Goal: Information Seeking & Learning: Learn about a topic

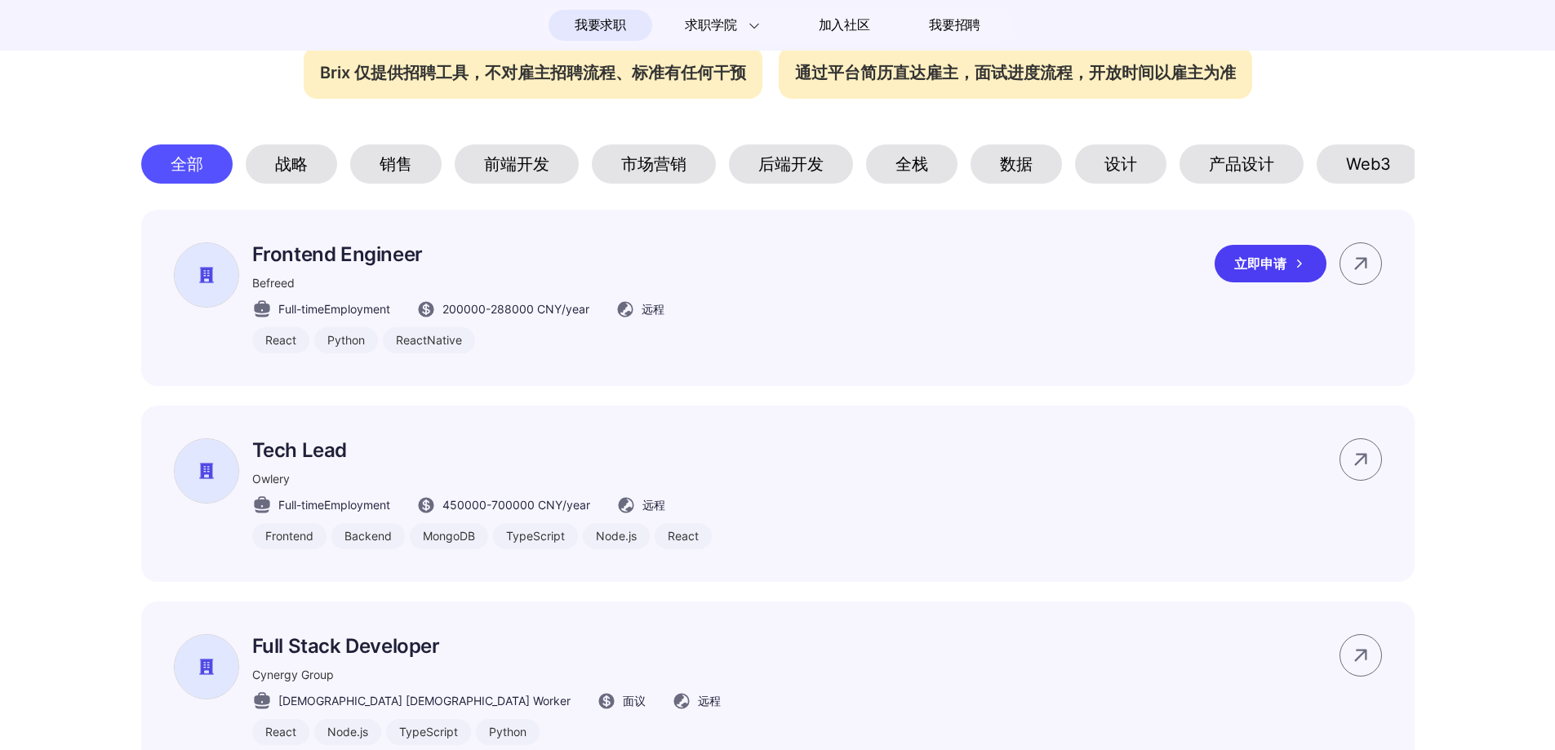
scroll to position [816, 0]
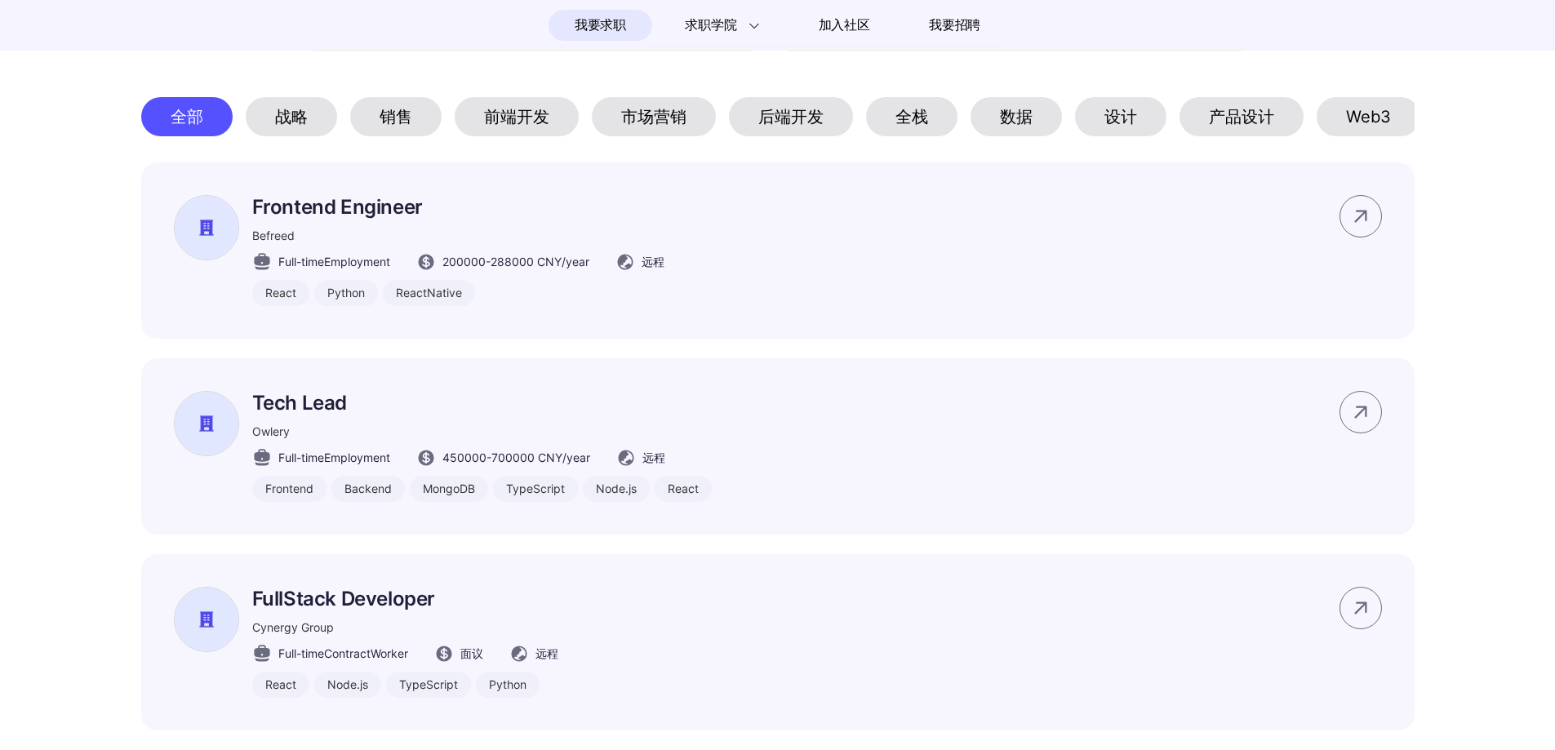
click at [518, 130] on div "前端开发" at bounding box center [517, 116] width 124 height 39
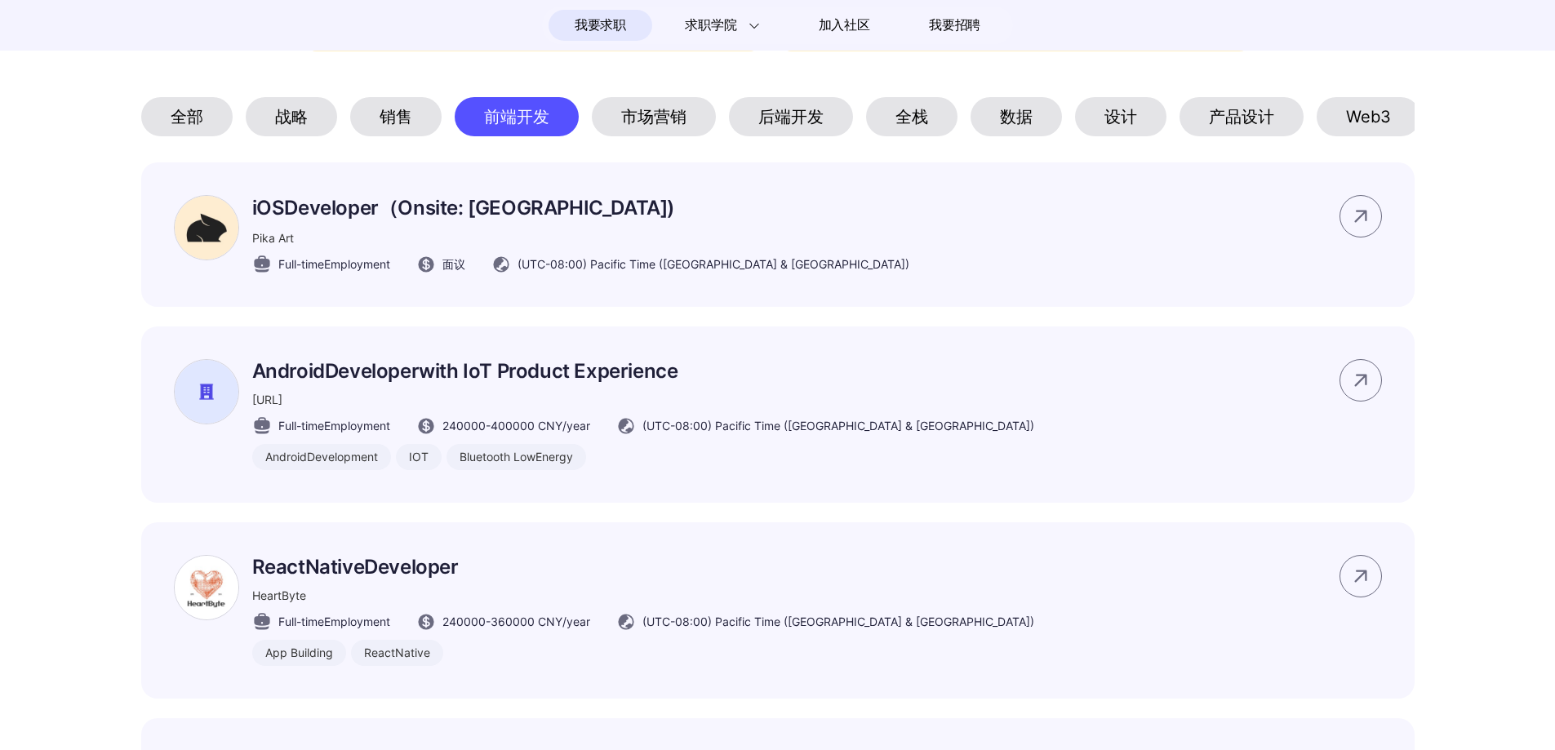
click at [775, 119] on div "后端开发" at bounding box center [791, 116] width 124 height 39
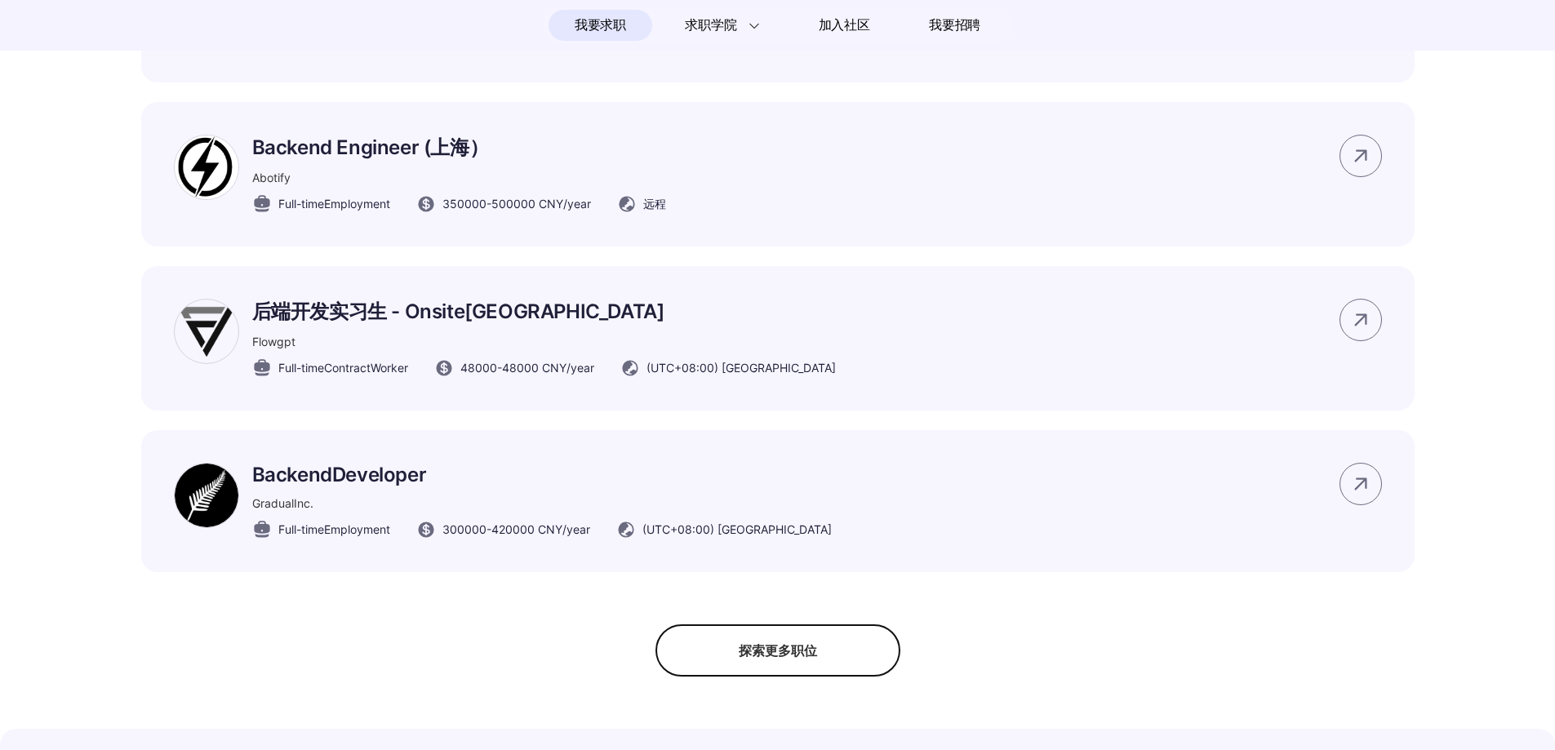
scroll to position [1061, 0]
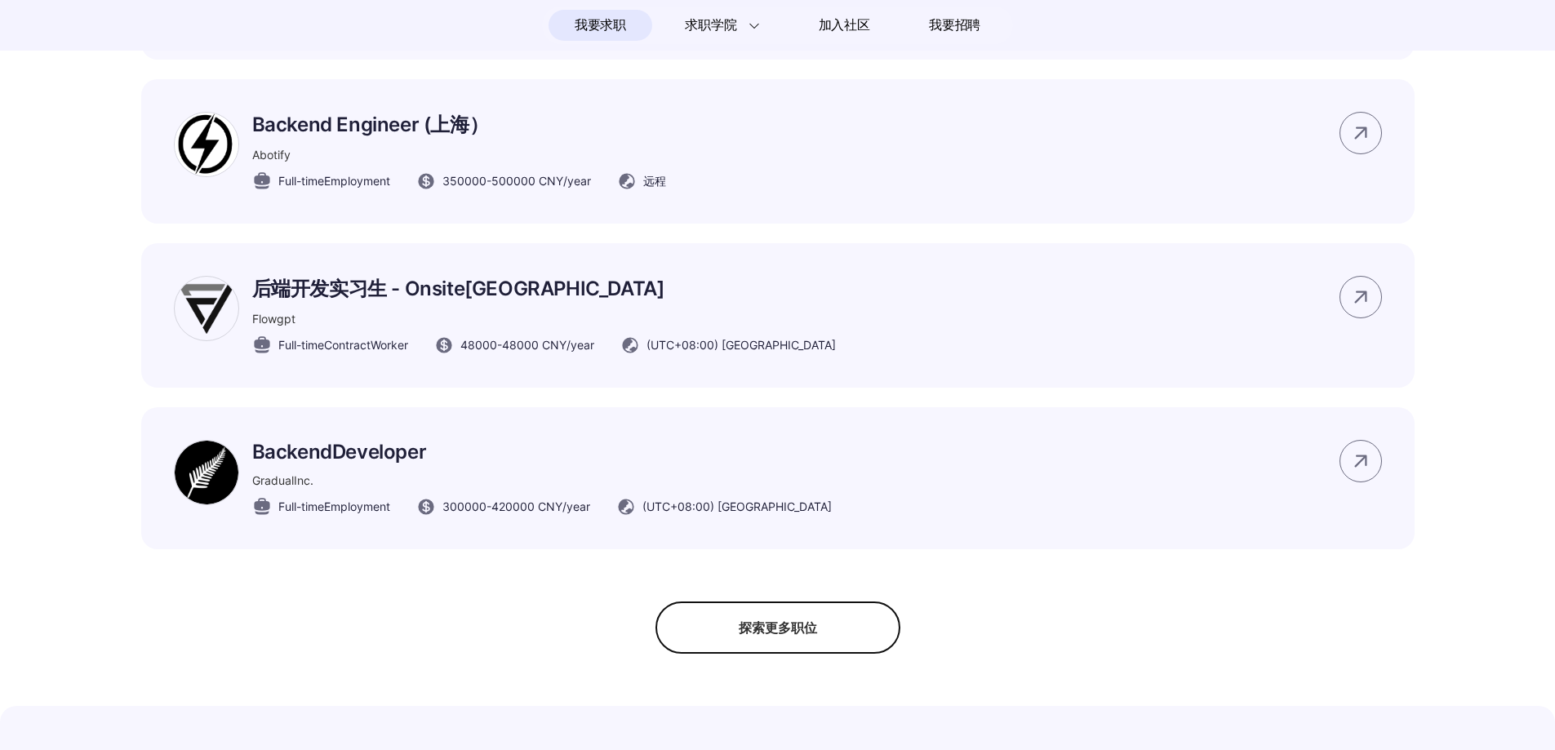
click at [760, 652] on div "探索更多职位" at bounding box center [777, 628] width 245 height 52
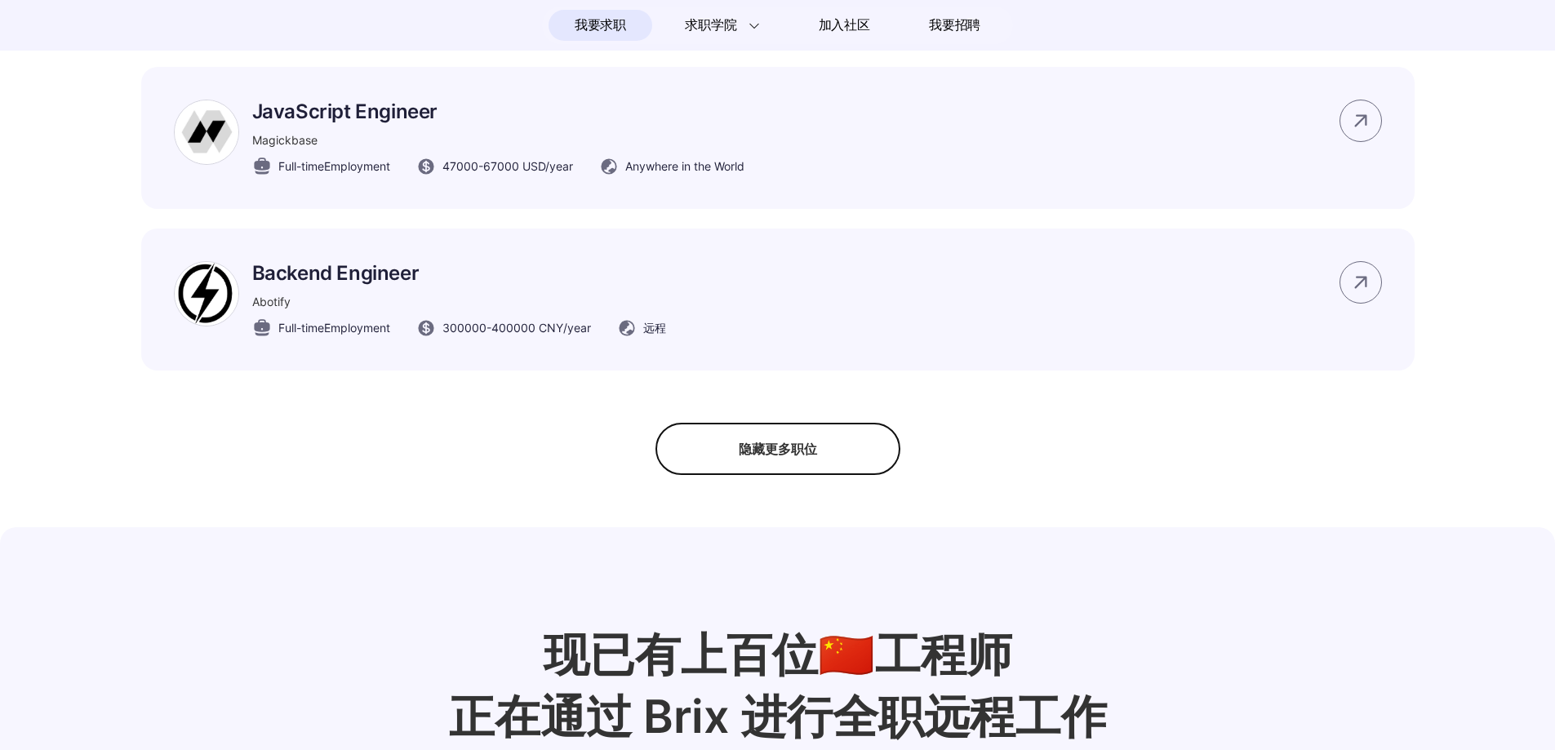
scroll to position [2285, 0]
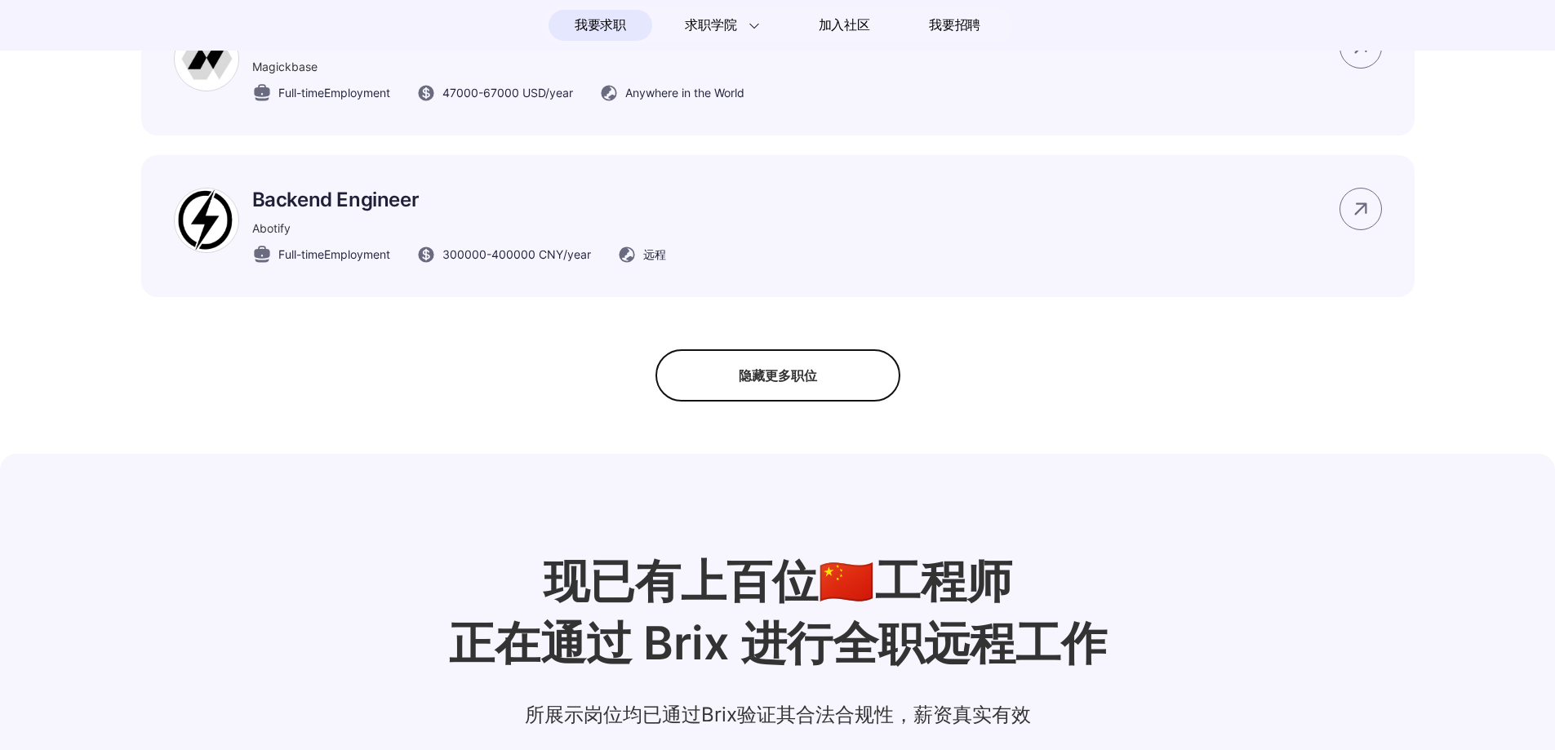
click at [767, 402] on div "隐藏更多职位" at bounding box center [777, 375] width 245 height 52
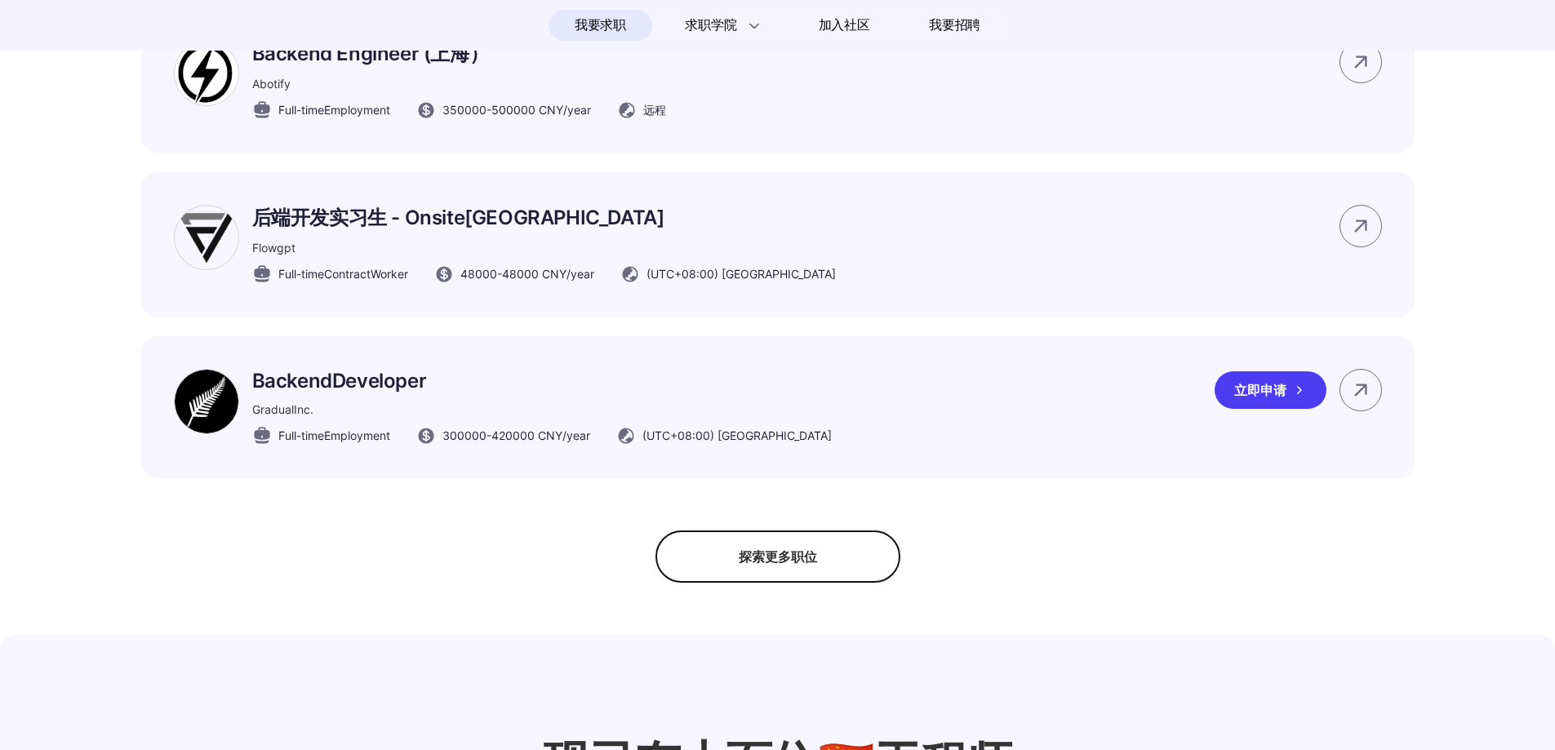
scroll to position [1119, 0]
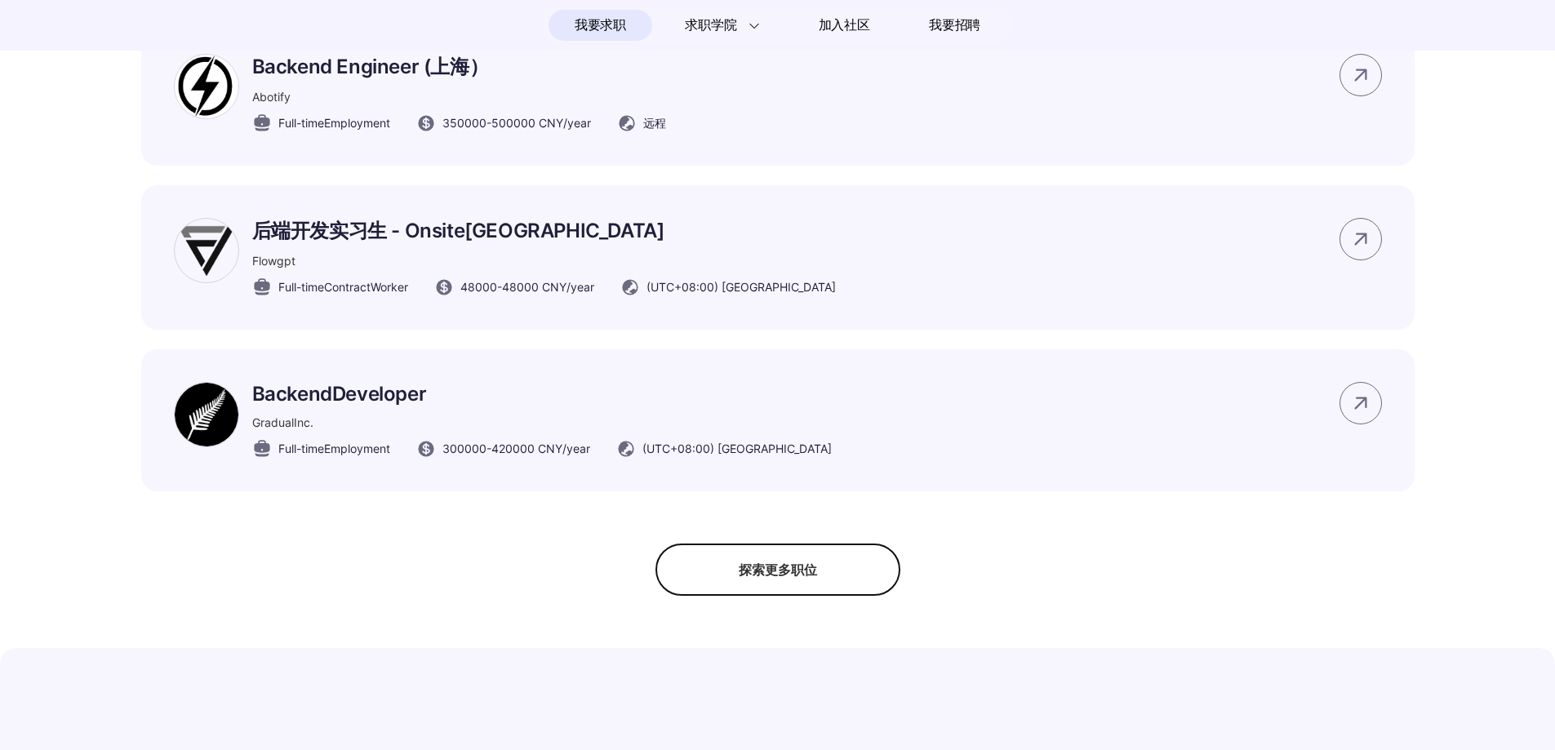
click at [777, 575] on section "#码上招聘🔥 我们与这些组织一起，为[DEMOGRAPHIC_DATA]工作者带来全球工作可能性。 该页面所展示岗位信息均通过Brix真实性验证 所展示岗位均…" at bounding box center [777, 4] width 1555 height 1184
click at [777, 596] on div "探索更多职位" at bounding box center [777, 570] width 245 height 52
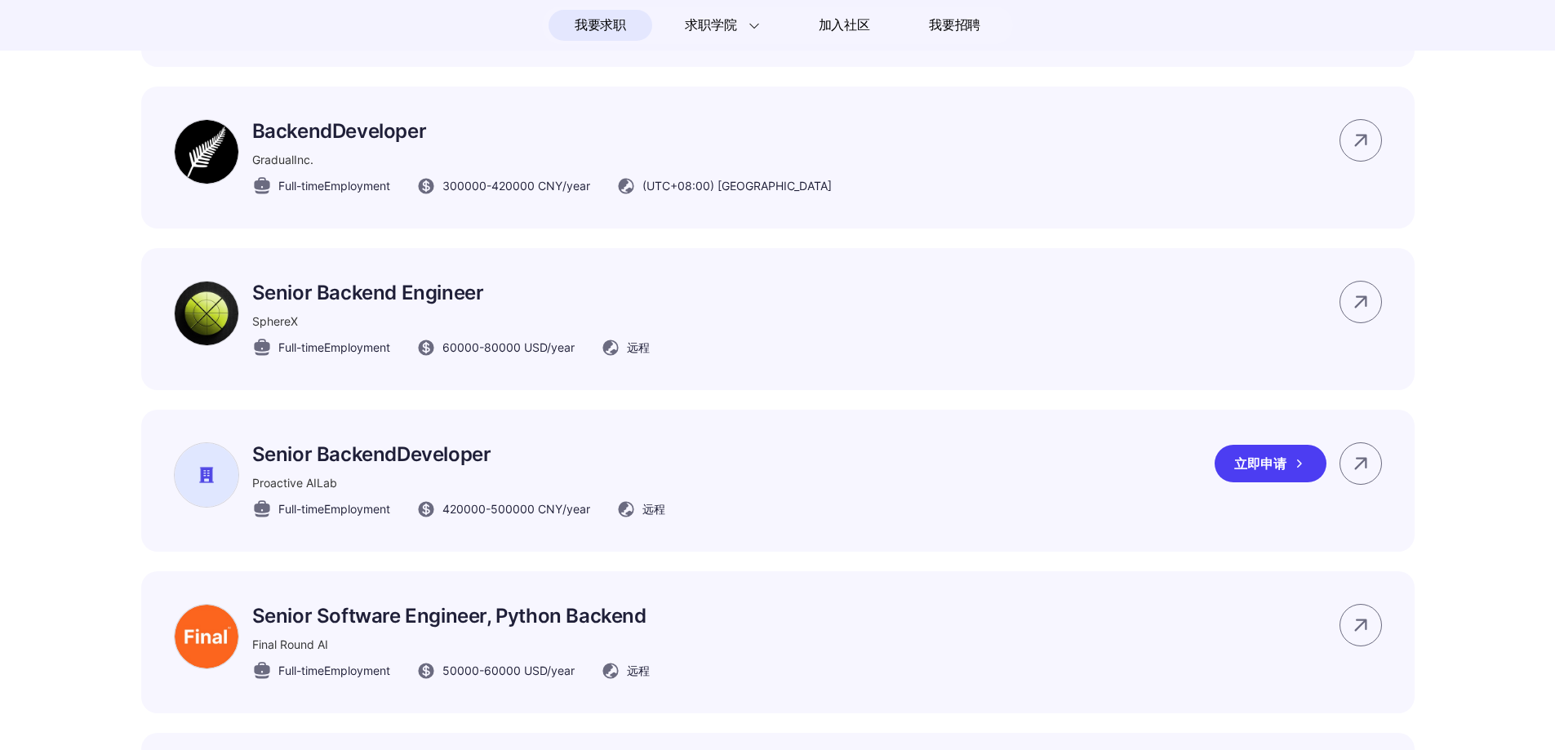
scroll to position [1446, 0]
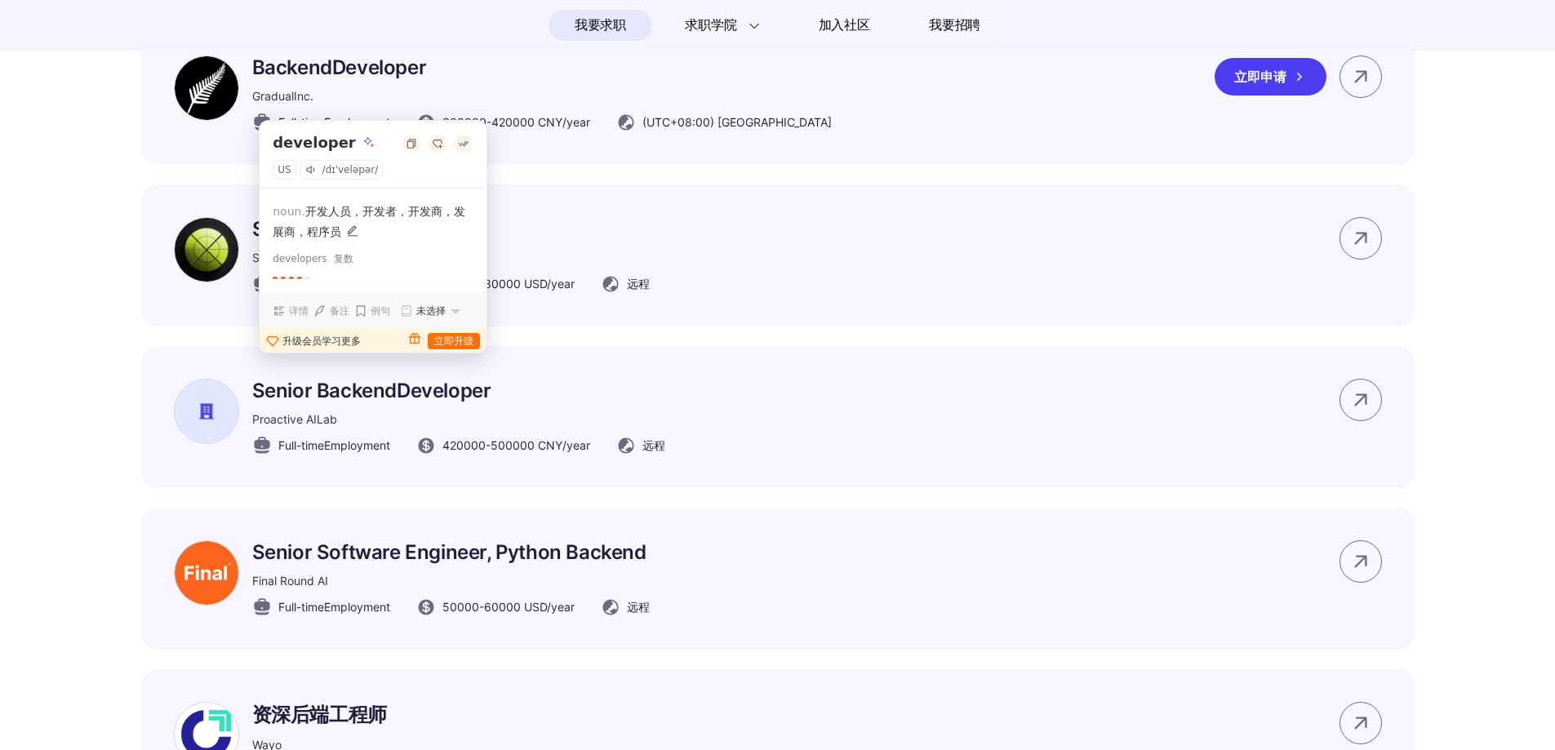
click at [426, 79] on relin-target at bounding box center [426, 68] width 0 height 24
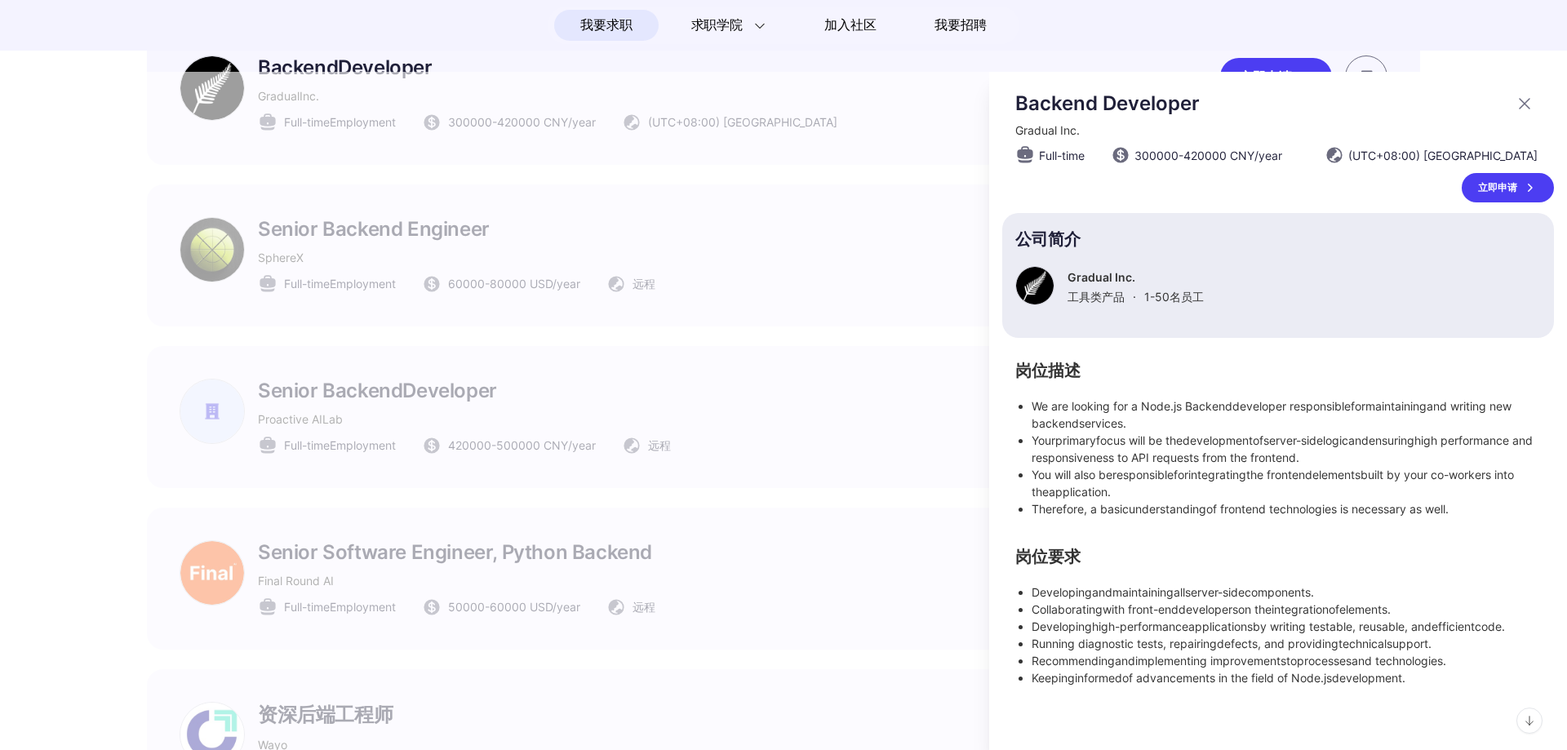
scroll to position [24, 0]
click at [869, 445] on div at bounding box center [783, 411] width 1567 height 678
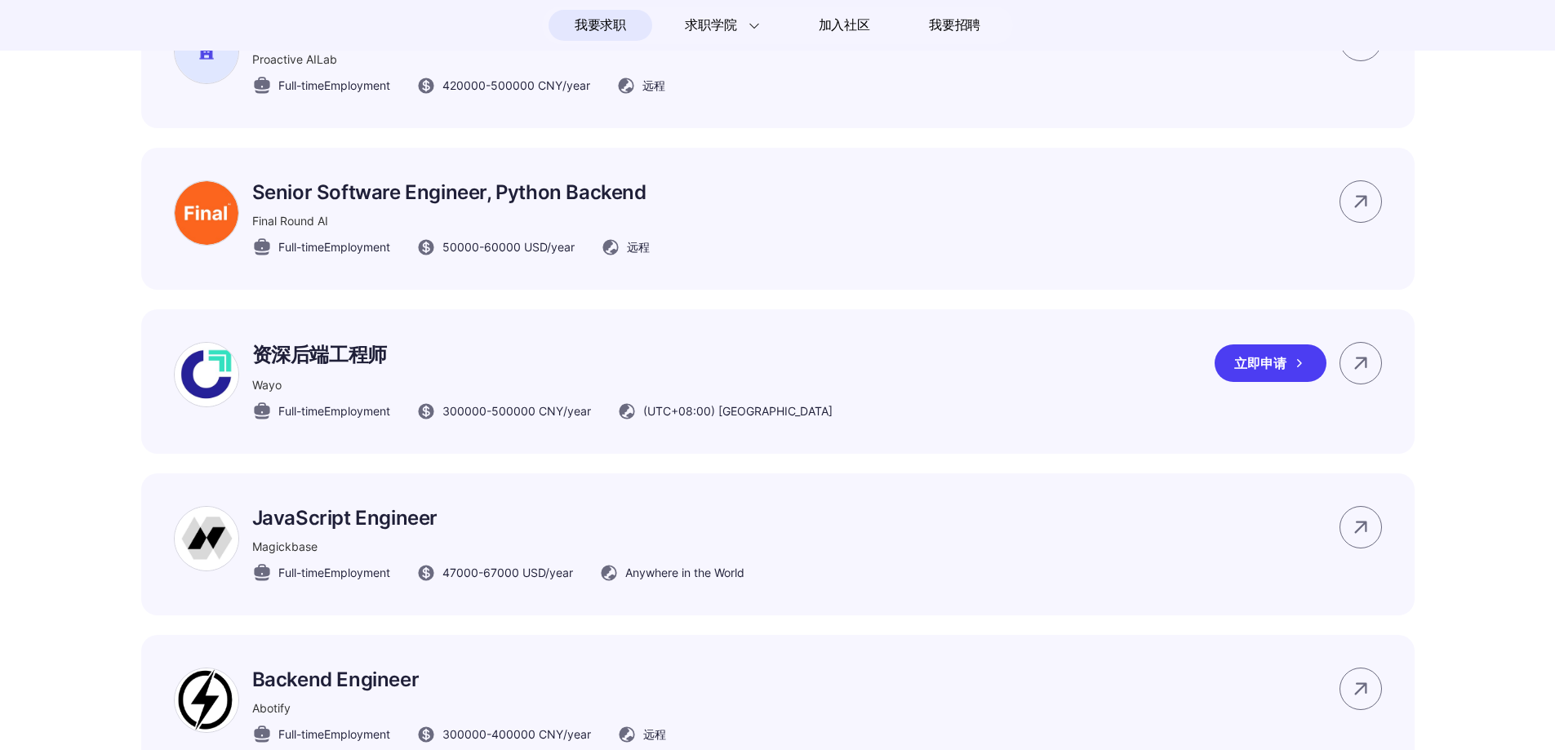
scroll to position [1854, 0]
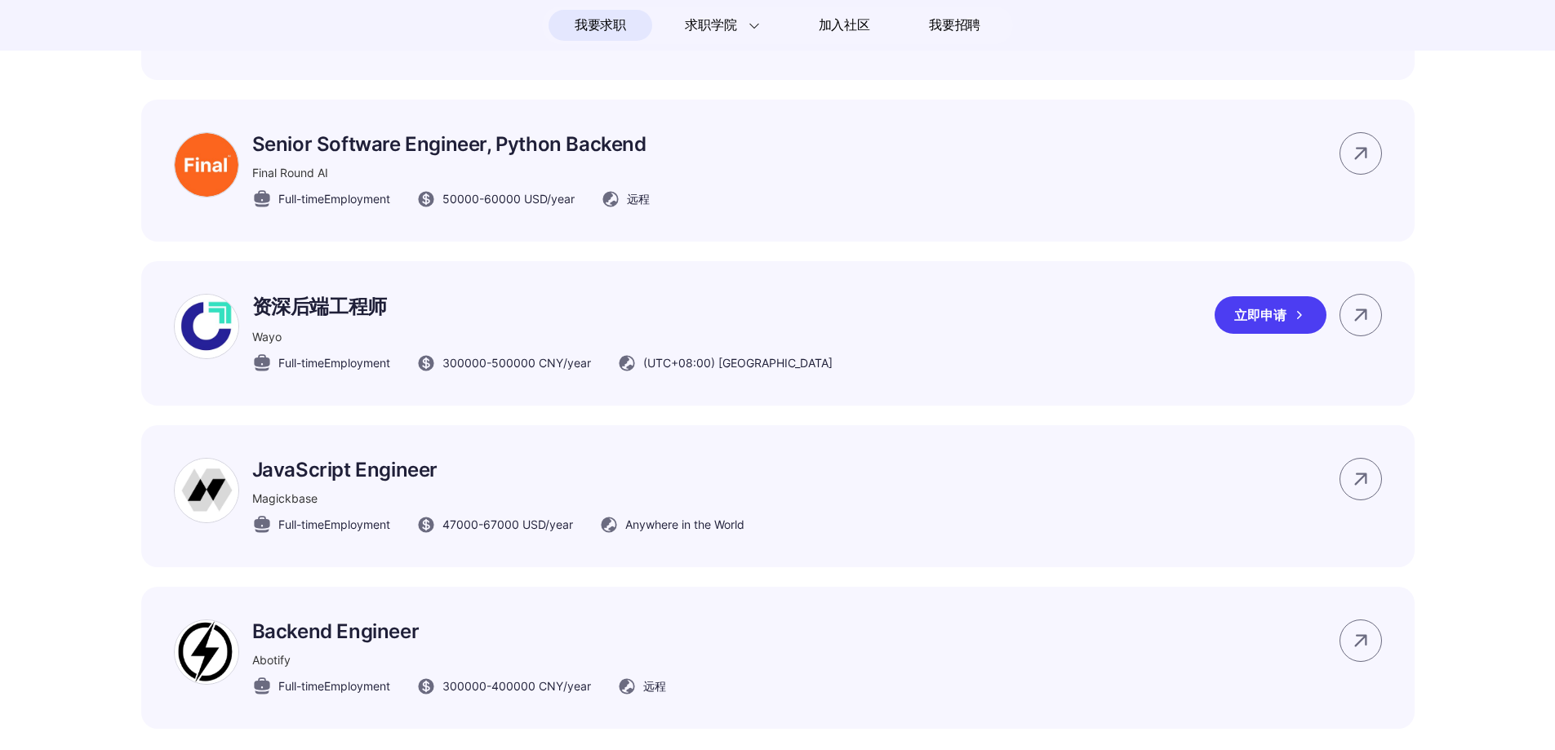
click at [337, 320] on p "资深后端工程师" at bounding box center [542, 307] width 580 height 26
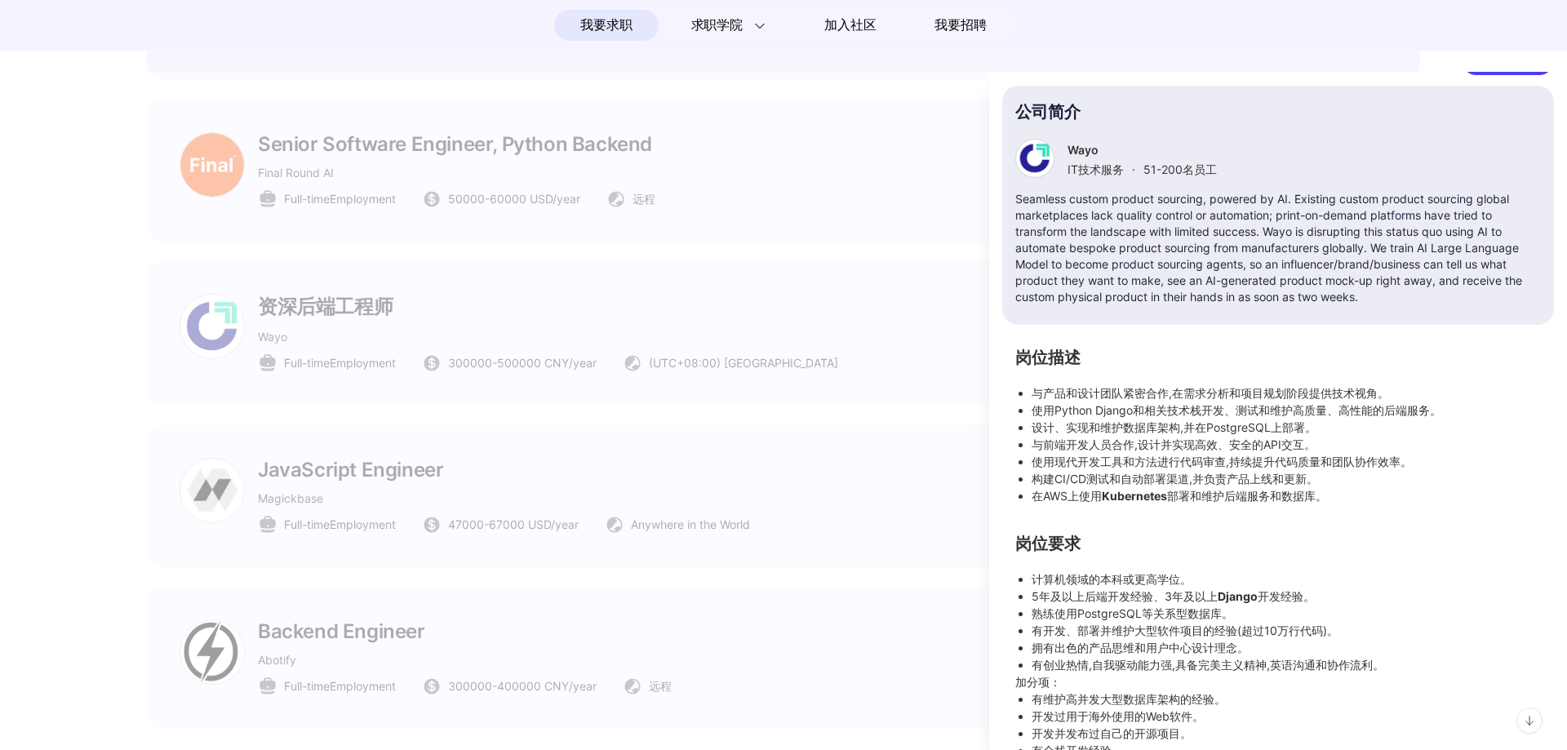
scroll to position [161, 0]
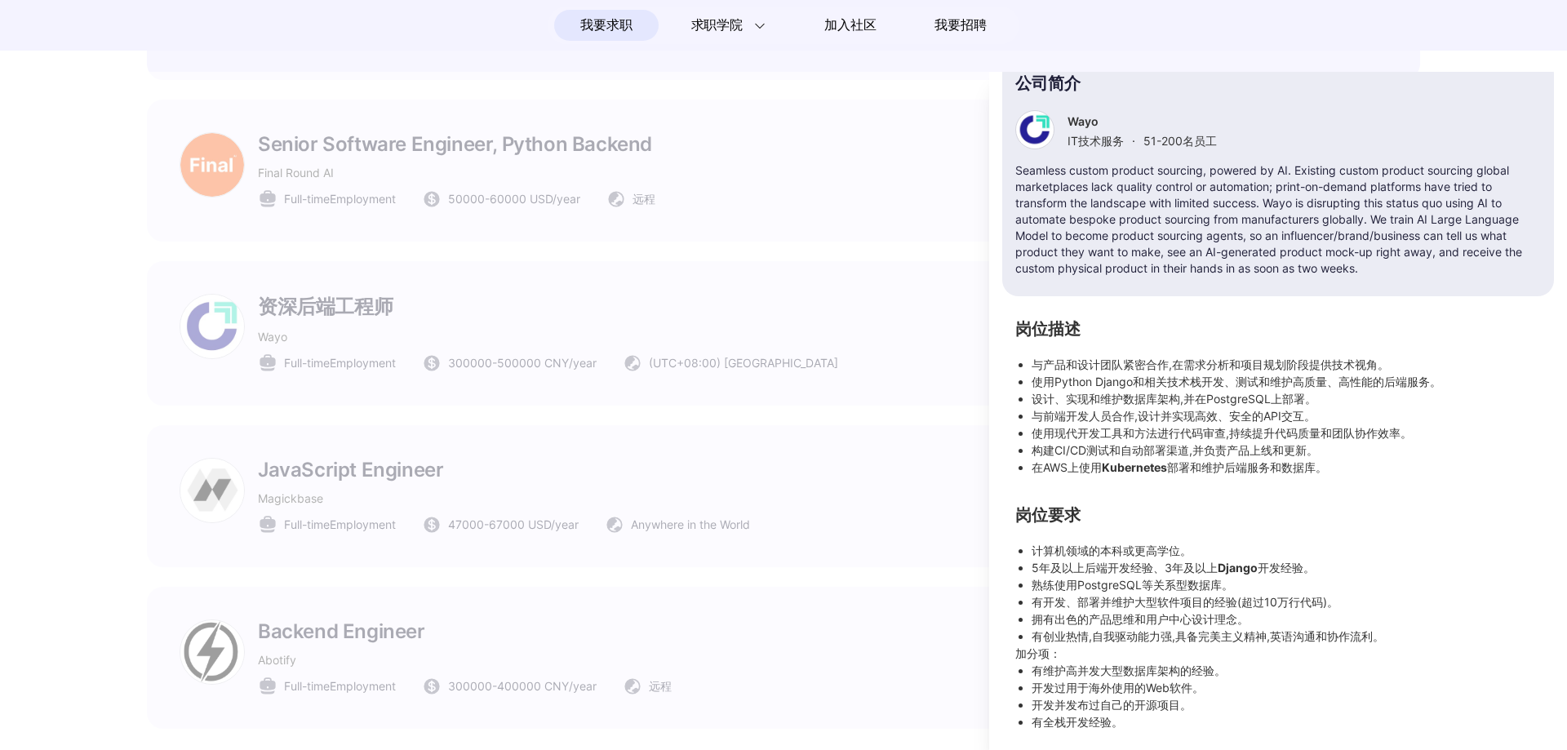
click at [908, 456] on div at bounding box center [783, 411] width 1567 height 678
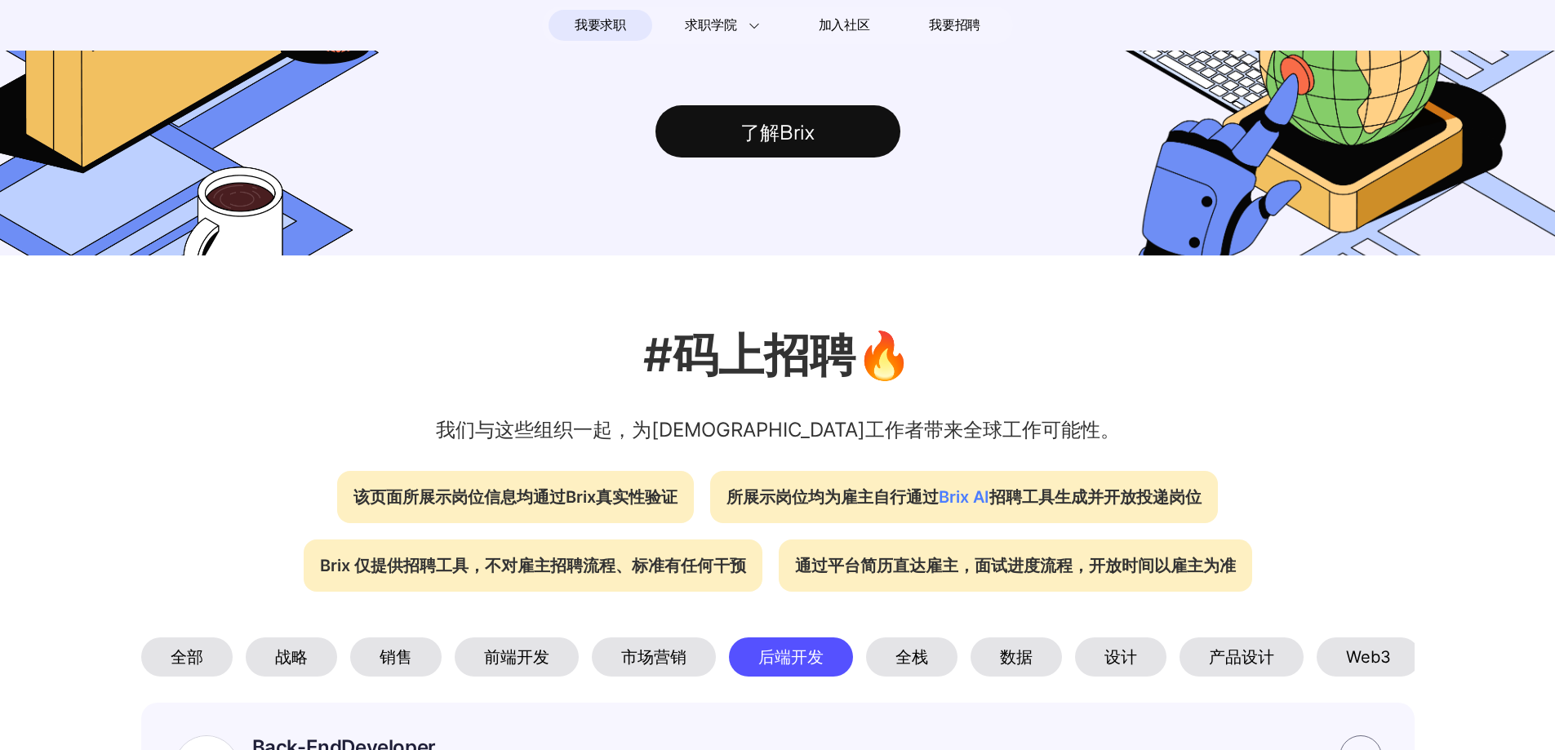
scroll to position [221, 0]
